Goal: Task Accomplishment & Management: Complete application form

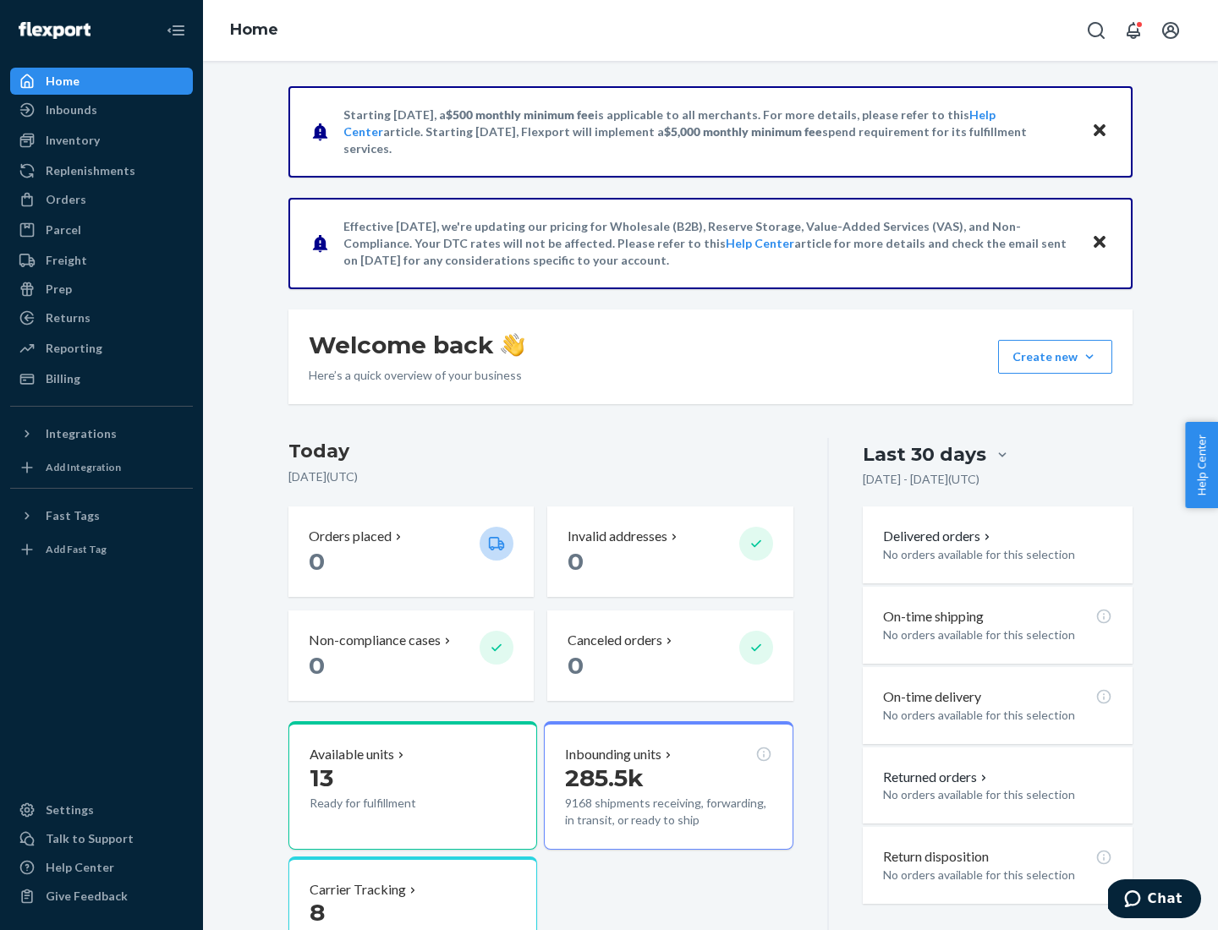
click at [1089, 357] on button "Create new Create new inbound Create new order Create new product" at bounding box center [1055, 357] width 114 height 34
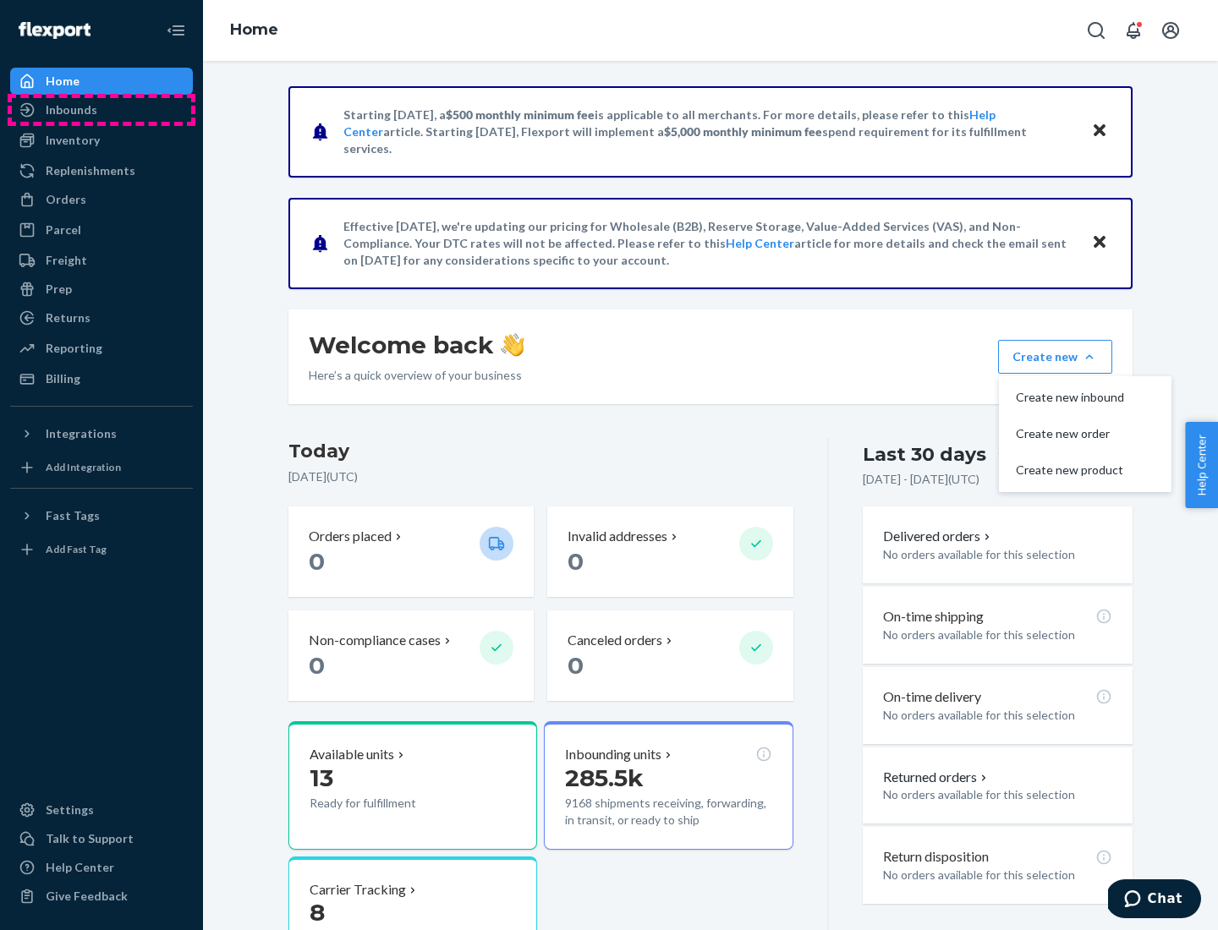
click at [101, 110] on div "Inbounds" at bounding box center [101, 110] width 179 height 24
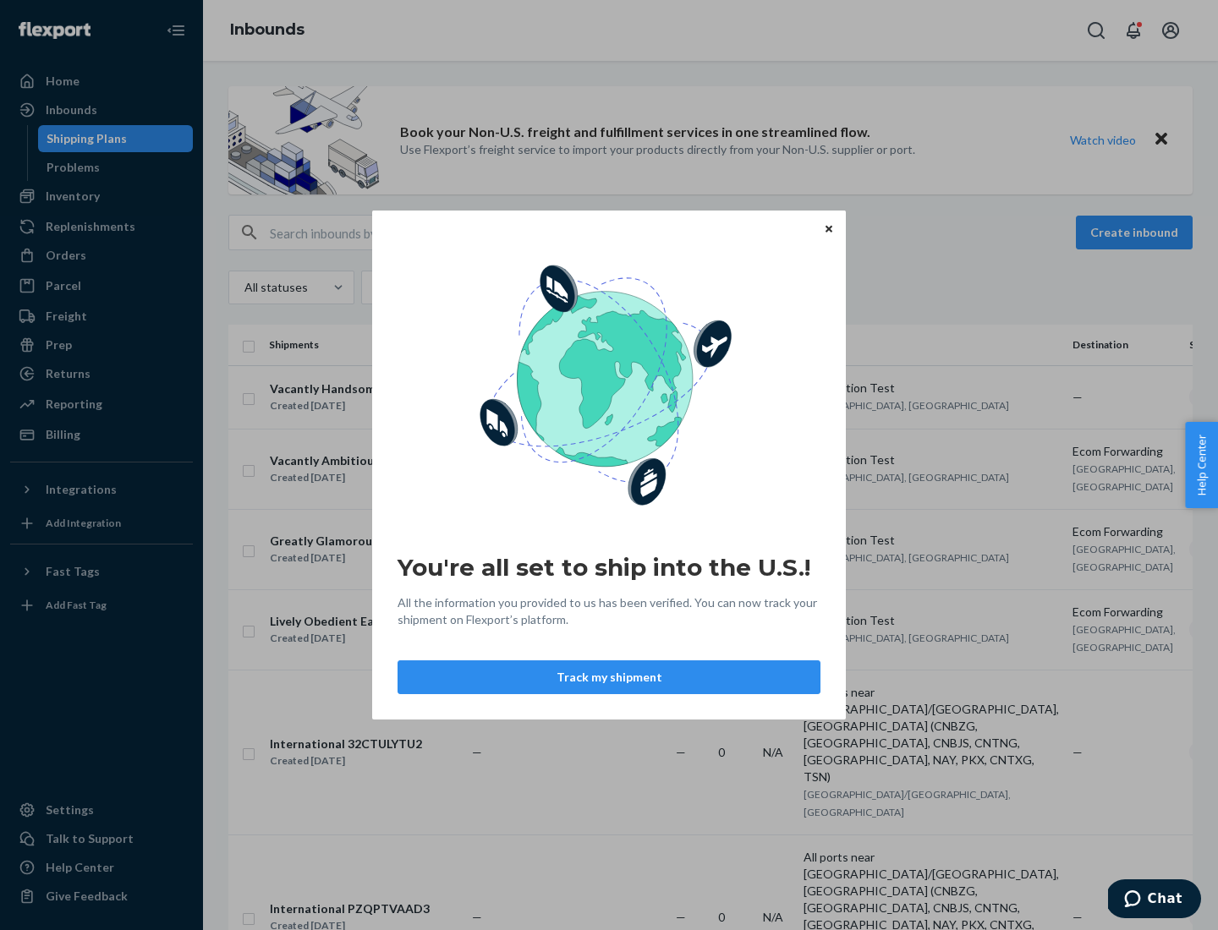
click at [609, 677] on button "Track my shipment" at bounding box center [608, 677] width 423 height 34
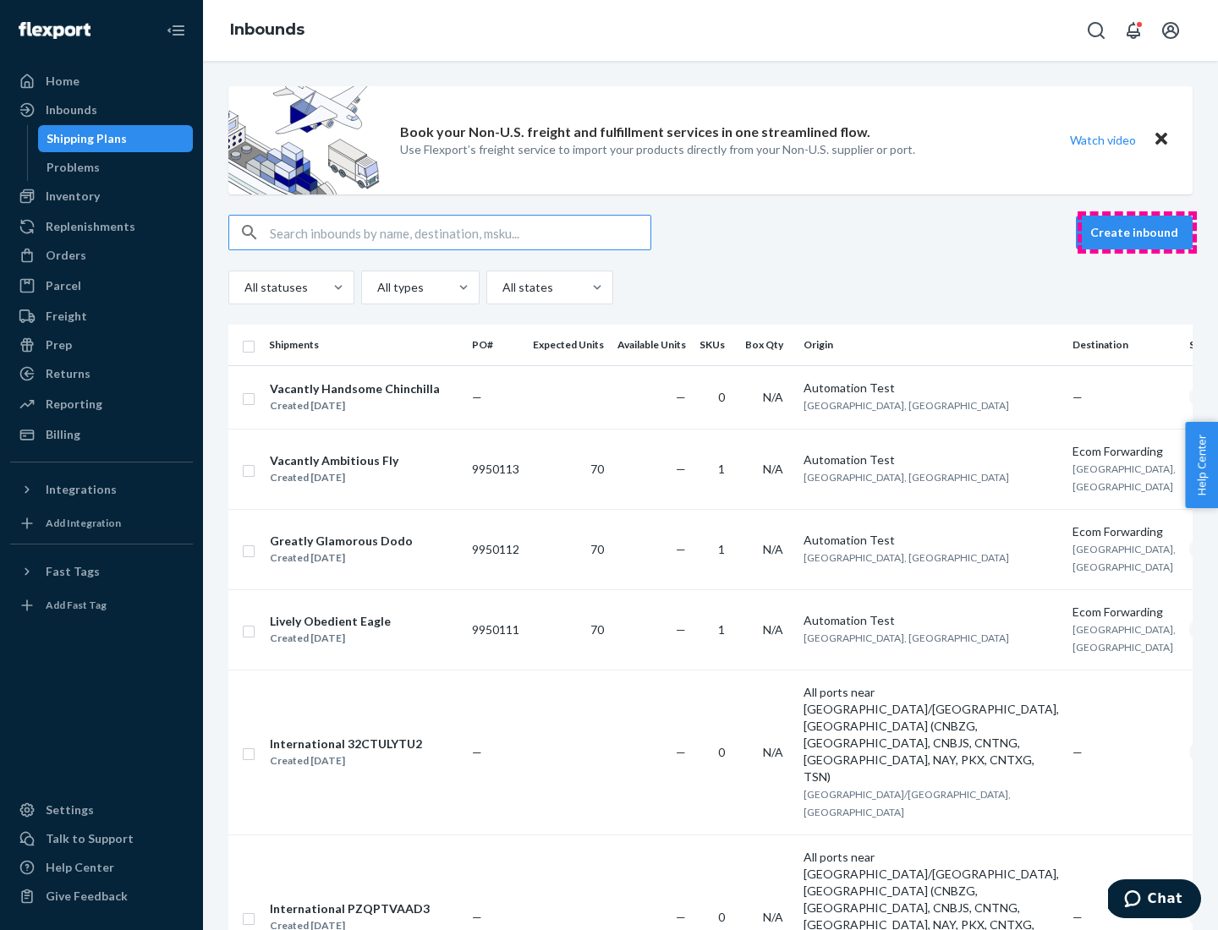
click at [1136, 233] on button "Create inbound" at bounding box center [1134, 233] width 117 height 34
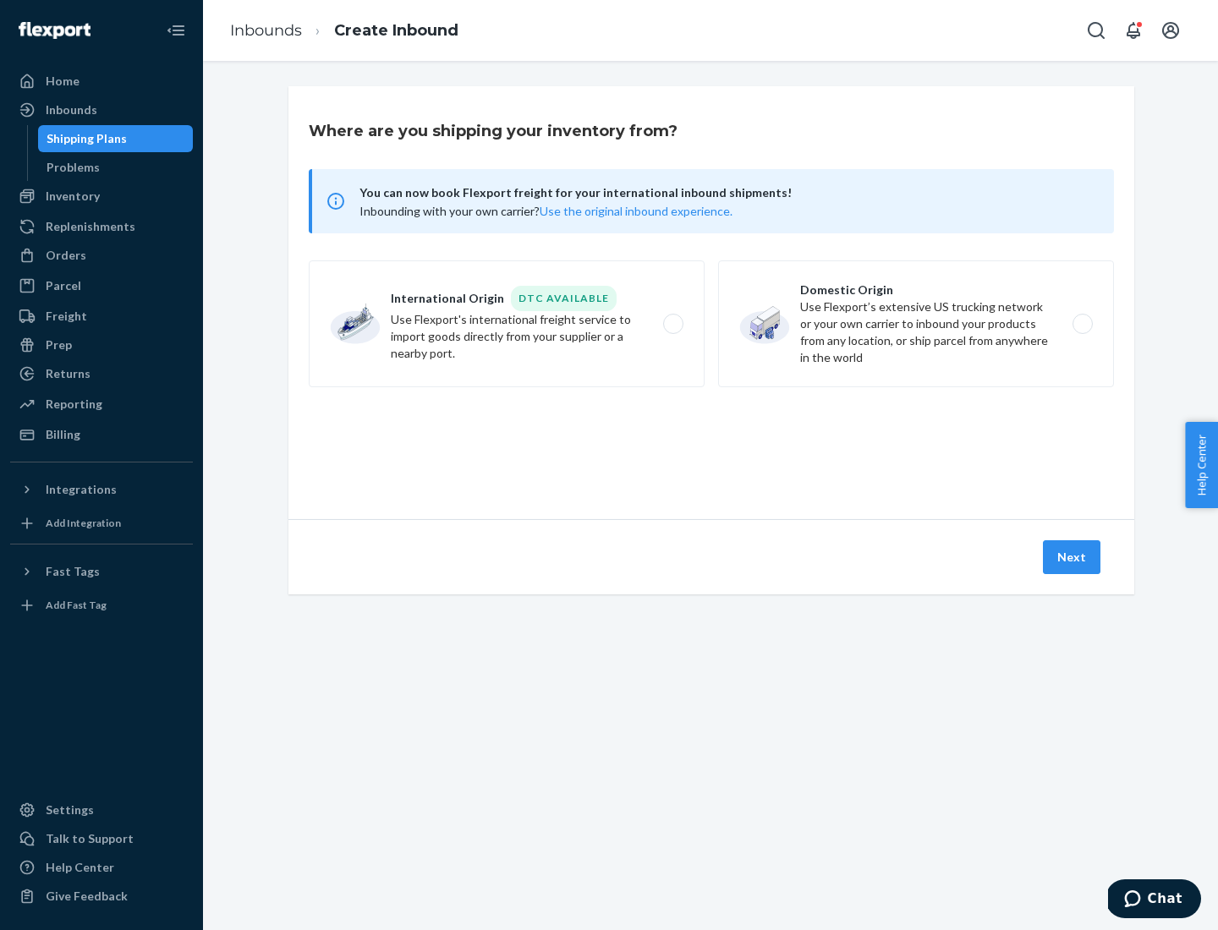
click at [507, 324] on label "International Origin DTC Available Use Flexport's international freight service…" at bounding box center [507, 323] width 396 height 127
click at [672, 324] on input "International Origin DTC Available Use Flexport's international freight service…" at bounding box center [677, 324] width 11 height 11
radio input "true"
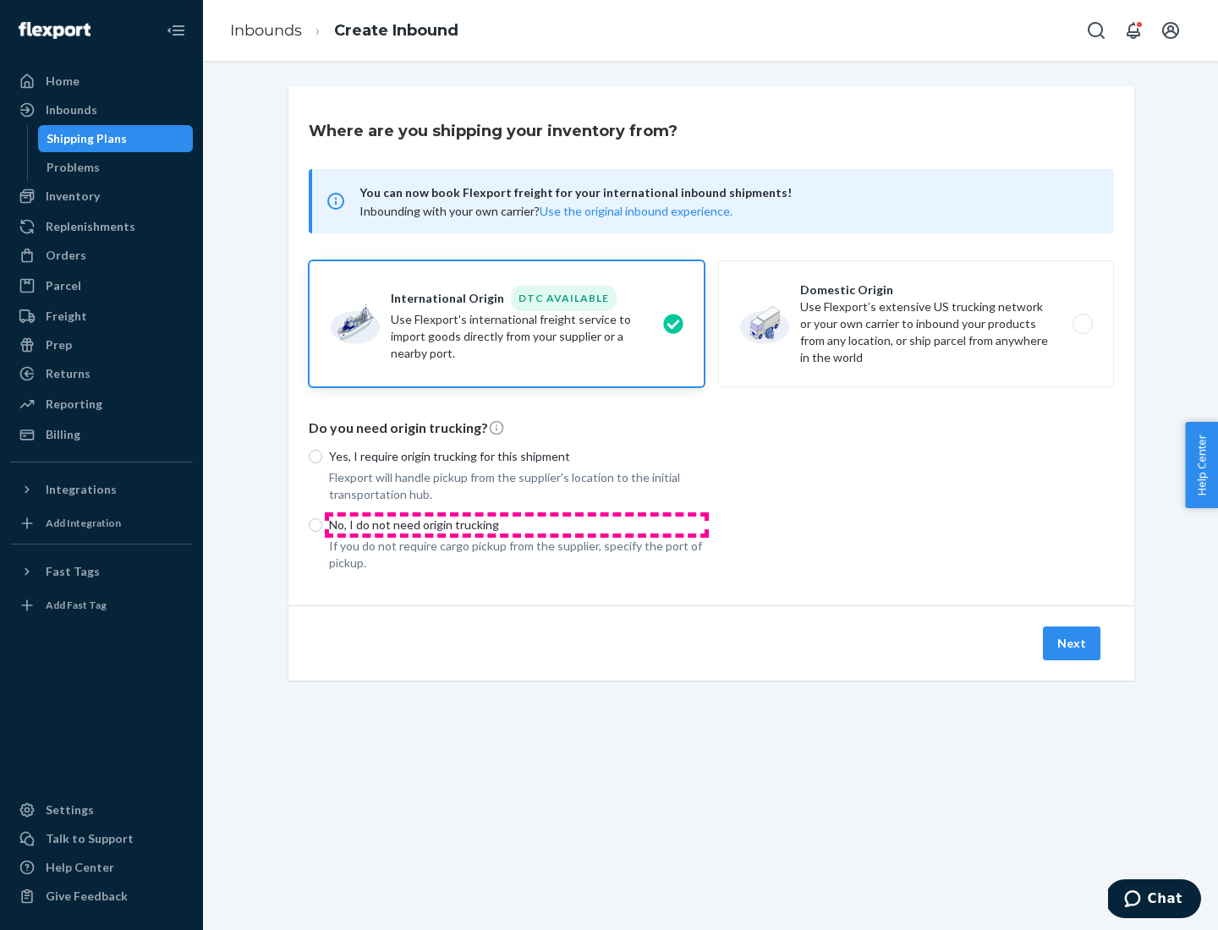
click at [517, 524] on p "No, I do not need origin trucking" at bounding box center [516, 525] width 375 height 17
click at [322, 524] on input "No, I do not need origin trucking" at bounding box center [316, 525] width 14 height 14
radio input "true"
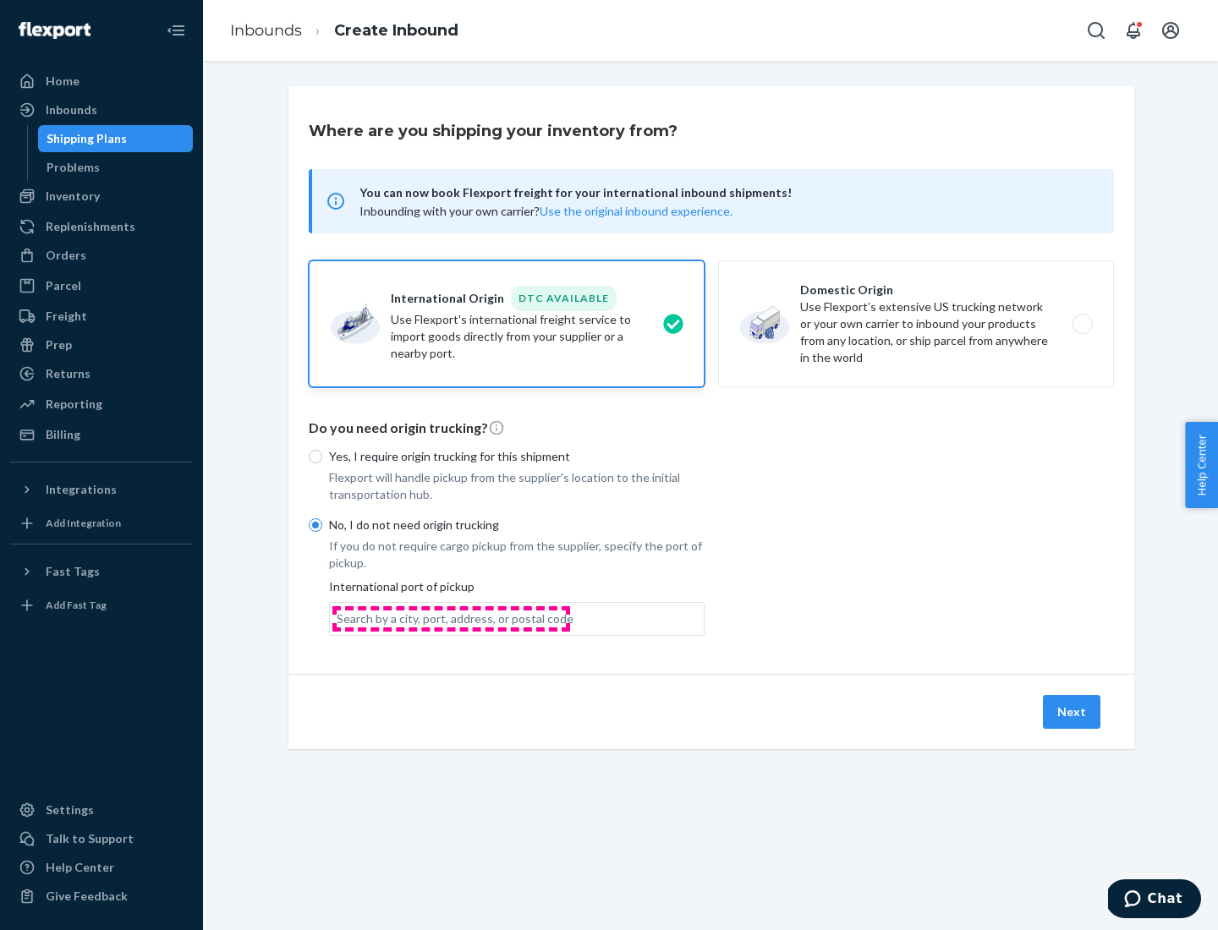
click at [451, 618] on div "Search by a city, port, address, or postal code" at bounding box center [455, 619] width 237 height 17
click at [338, 618] on input "Search by a city, port, address, or postal code" at bounding box center [338, 619] width 2 height 17
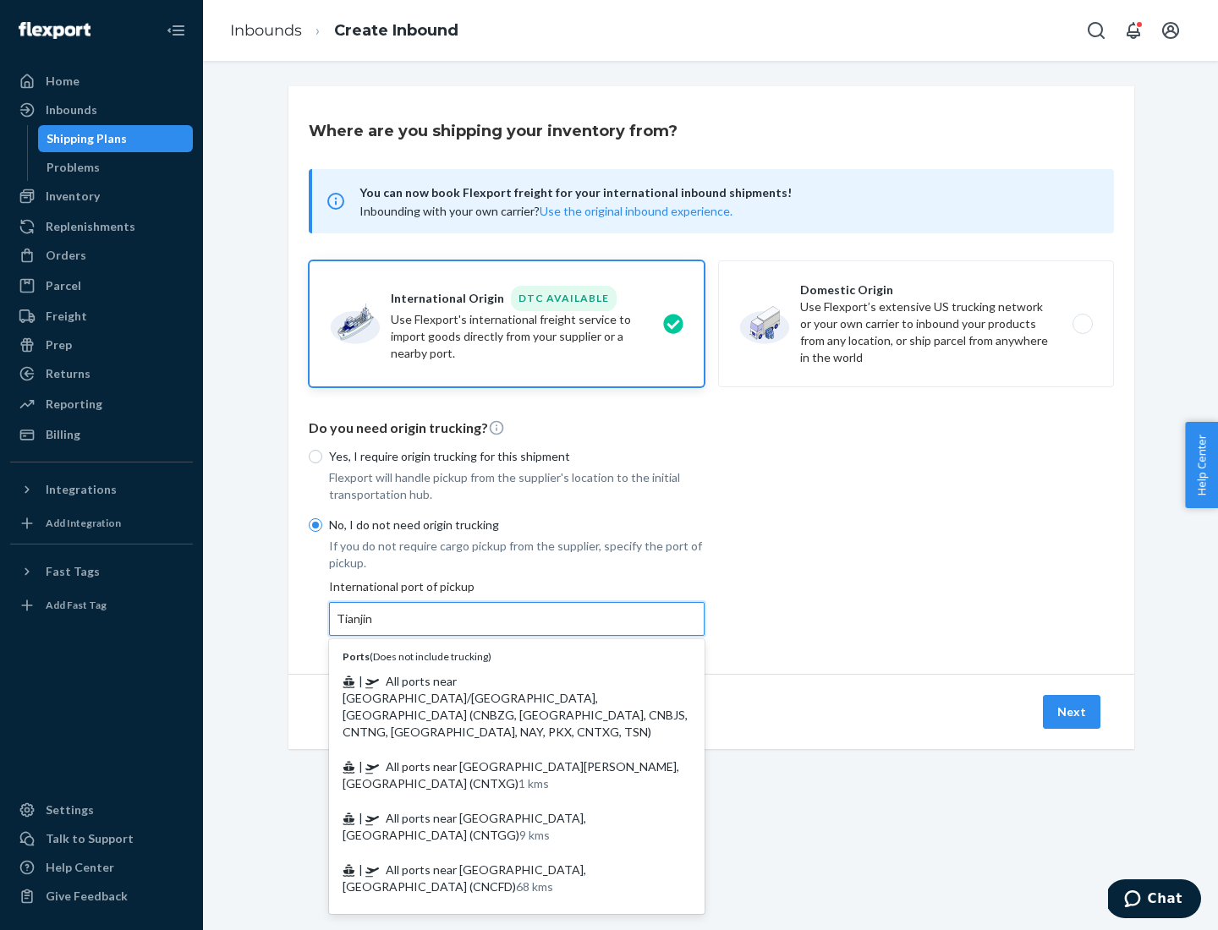
click at [500, 681] on span "| All ports near [GEOGRAPHIC_DATA]/[GEOGRAPHIC_DATA], [GEOGRAPHIC_DATA] (CNBZG,…" at bounding box center [514, 706] width 345 height 65
click at [374, 627] on input "Tianjin" at bounding box center [355, 619] width 37 height 17
type input "All ports near [GEOGRAPHIC_DATA]/[GEOGRAPHIC_DATA], [GEOGRAPHIC_DATA] (CNBZG, […"
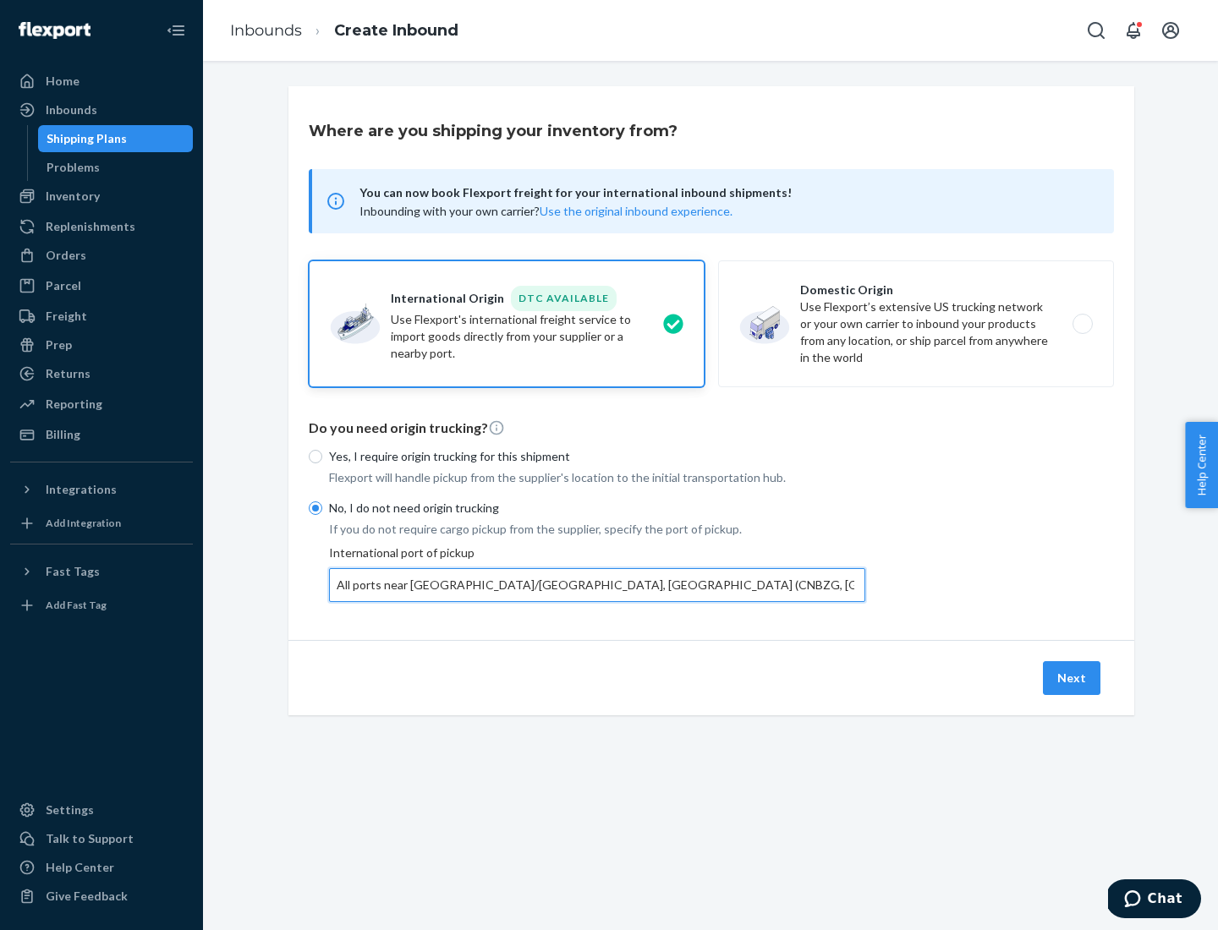
click at [1072, 677] on button "Next" at bounding box center [1072, 678] width 58 height 34
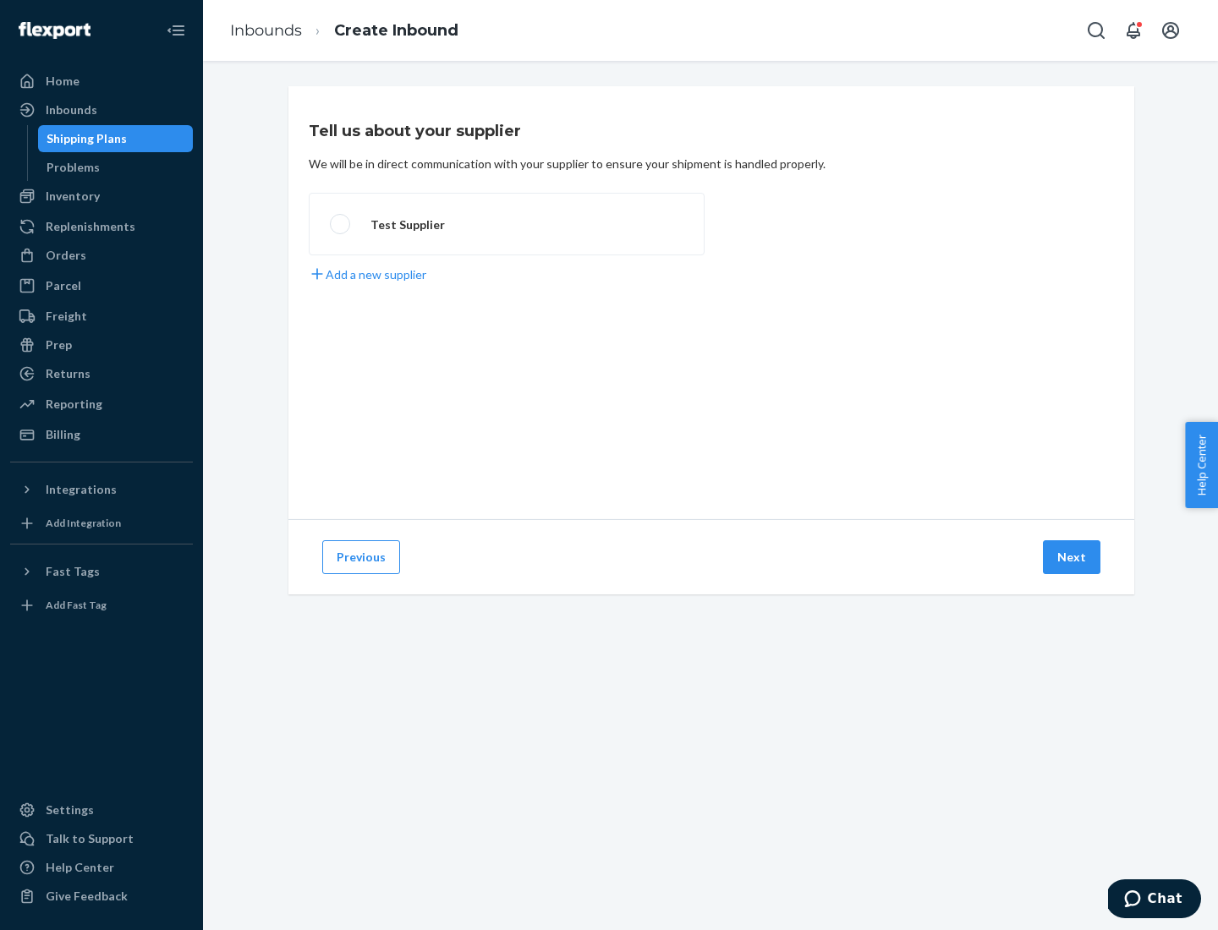
click at [507, 224] on label "Test Supplier" at bounding box center [507, 224] width 396 height 63
click at [341, 224] on input "Test Supplier" at bounding box center [335, 224] width 11 height 11
radio input "true"
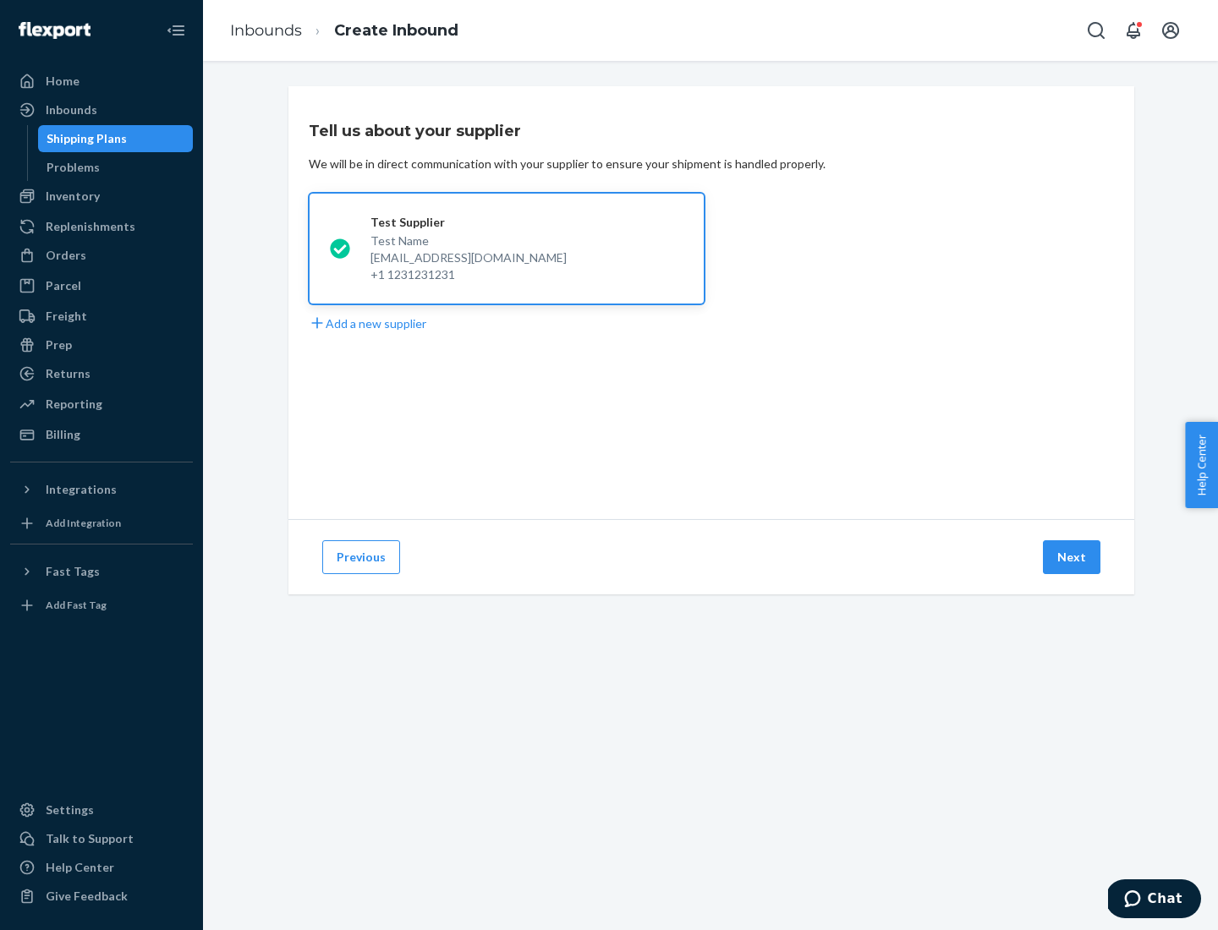
click at [1072, 557] on button "Next" at bounding box center [1072, 557] width 58 height 34
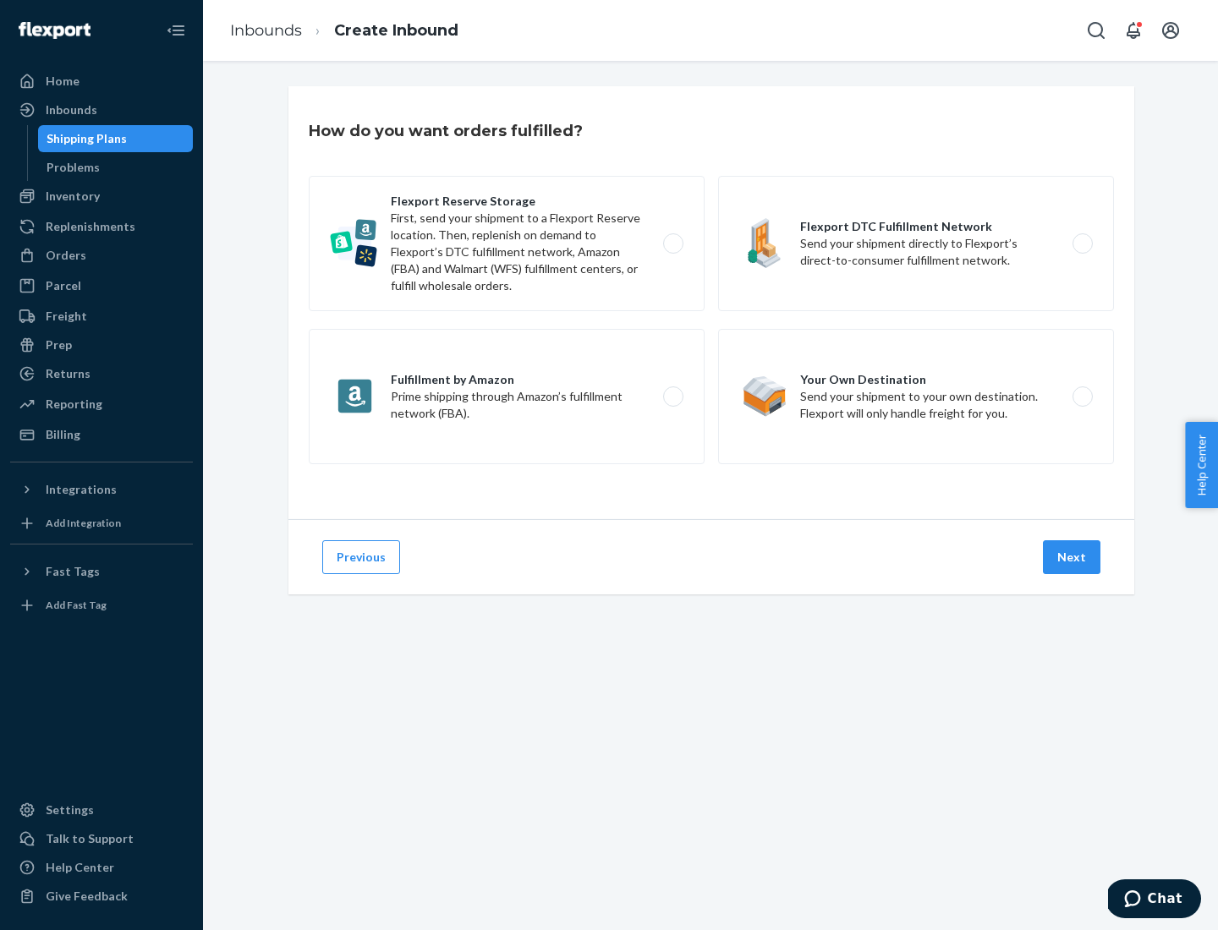
click at [711, 303] on div "Flexport Reserve Storage First, send your shipment to a Flexport Reserve locati…" at bounding box center [711, 322] width 805 height 293
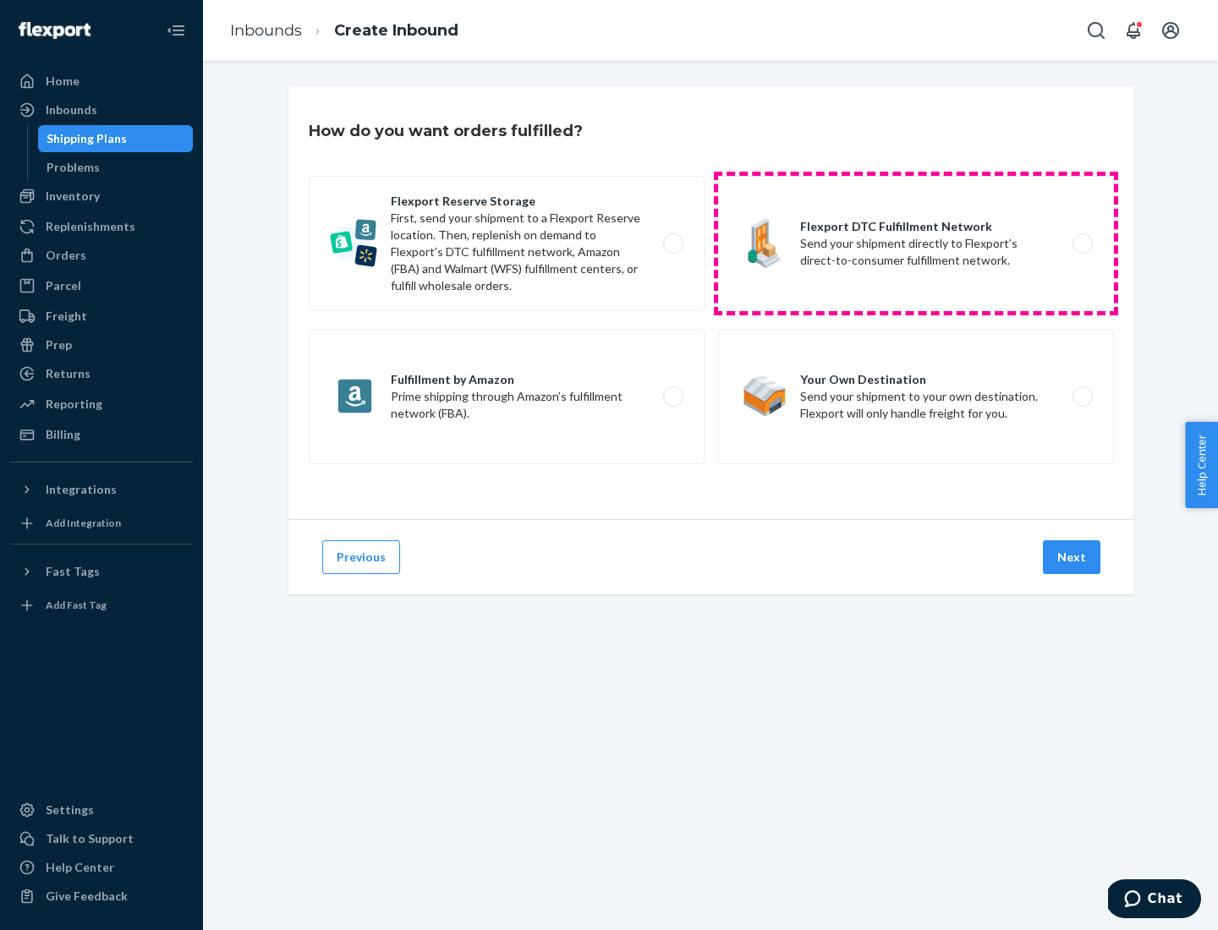
click at [916, 244] on label "Flexport DTC Fulfillment Network Send your shipment directly to Flexport’s dire…" at bounding box center [916, 243] width 396 height 135
click at [1082, 244] on input "Flexport DTC Fulfillment Network Send your shipment directly to Flexport’s dire…" at bounding box center [1087, 243] width 11 height 11
radio input "true"
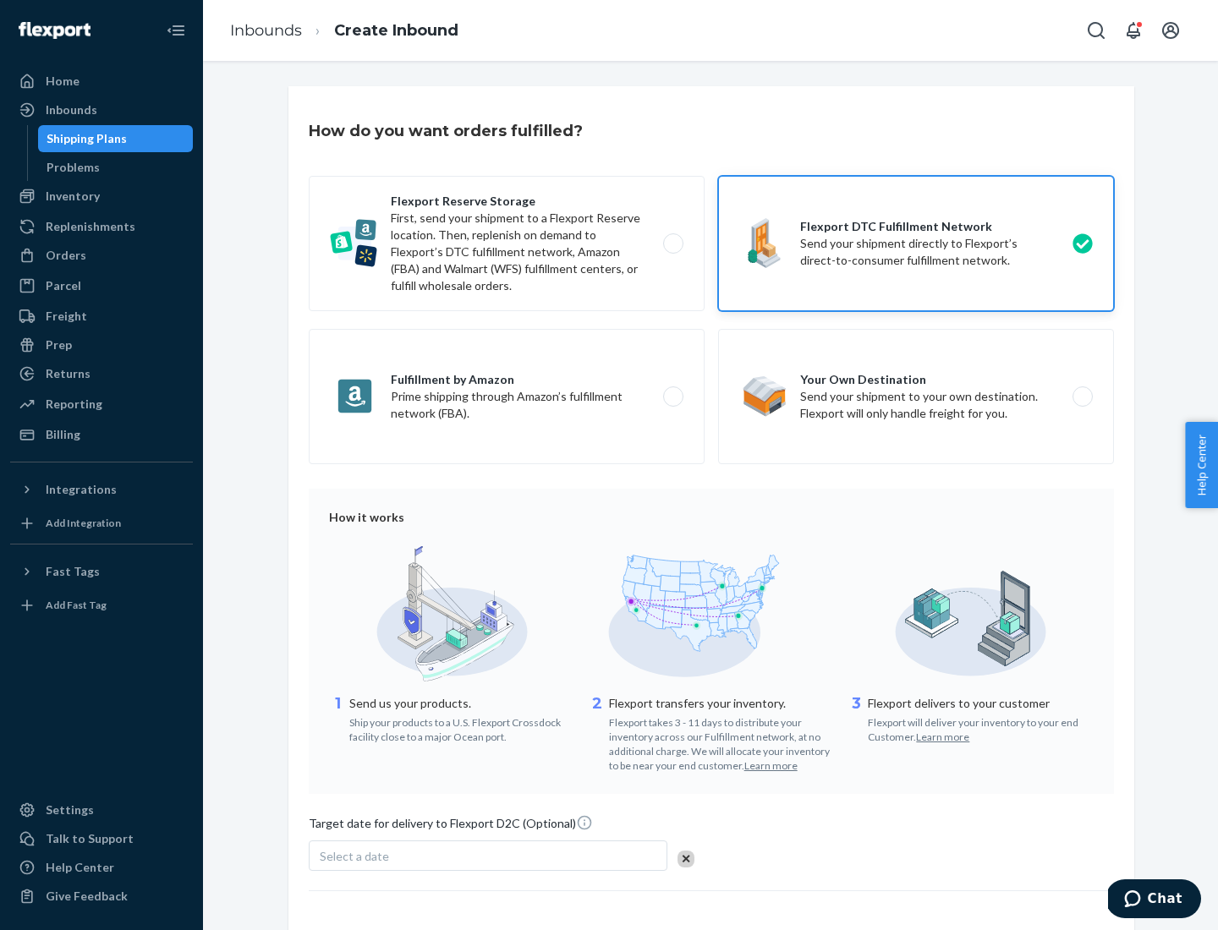
scroll to position [124, 0]
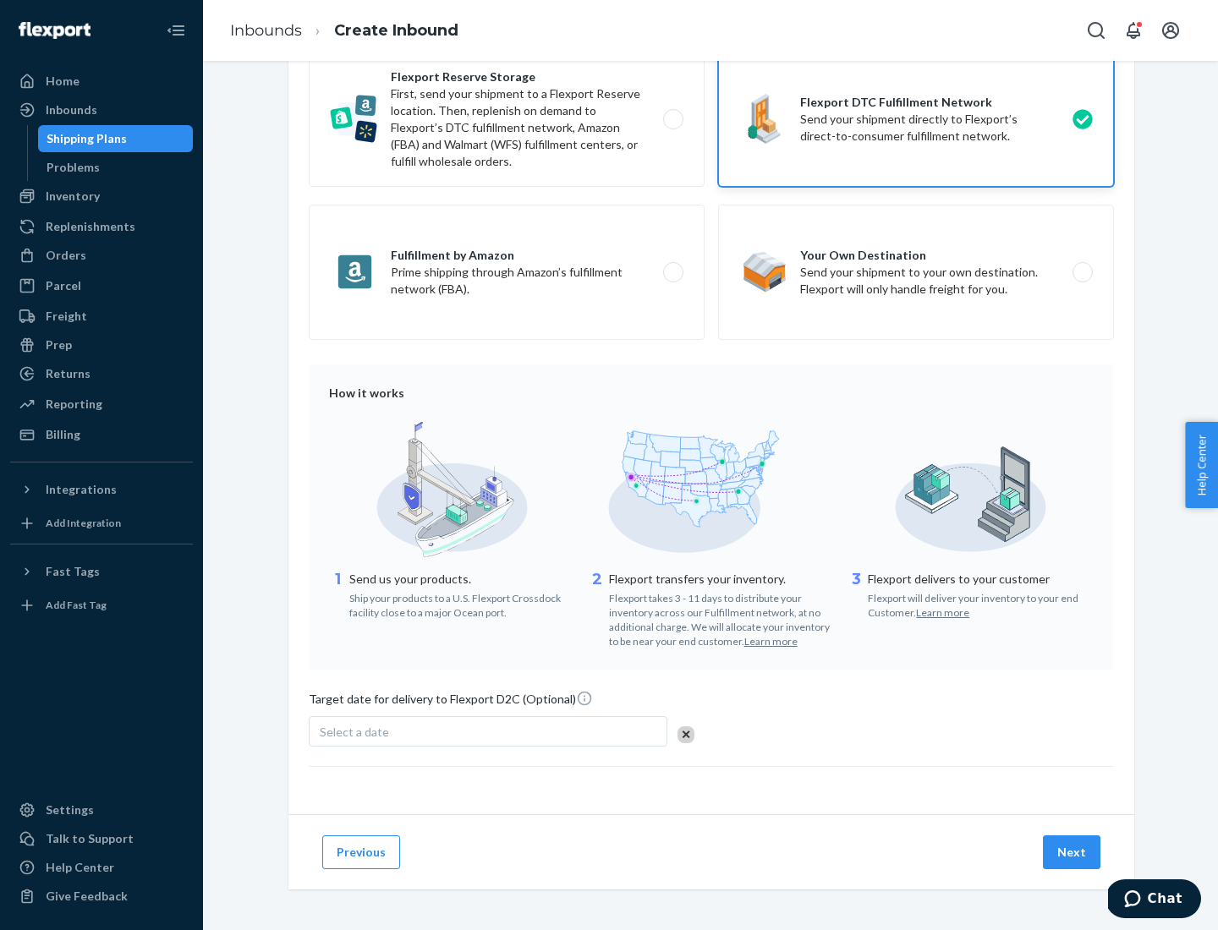
click at [1072, 852] on button "Next" at bounding box center [1072, 852] width 58 height 34
